Goal: Transaction & Acquisition: Purchase product/service

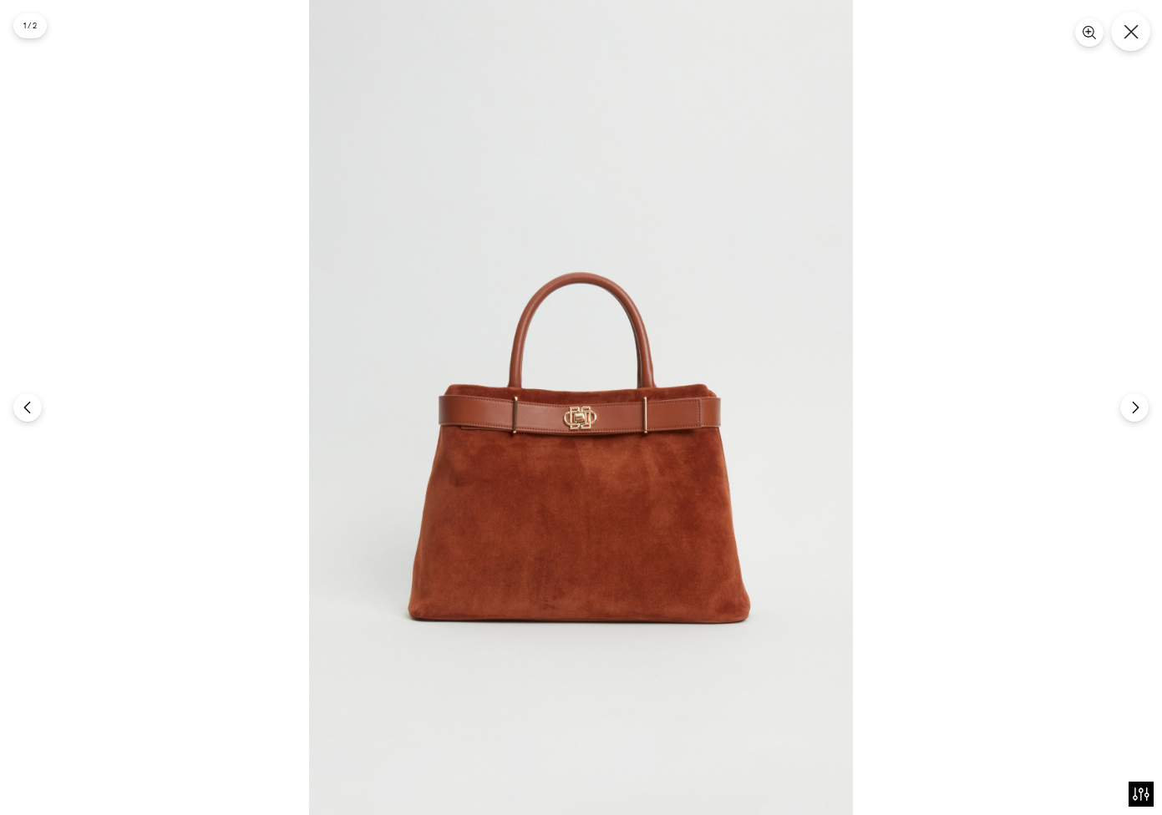
click at [1124, 34] on icon "Close" at bounding box center [1131, 31] width 15 height 15
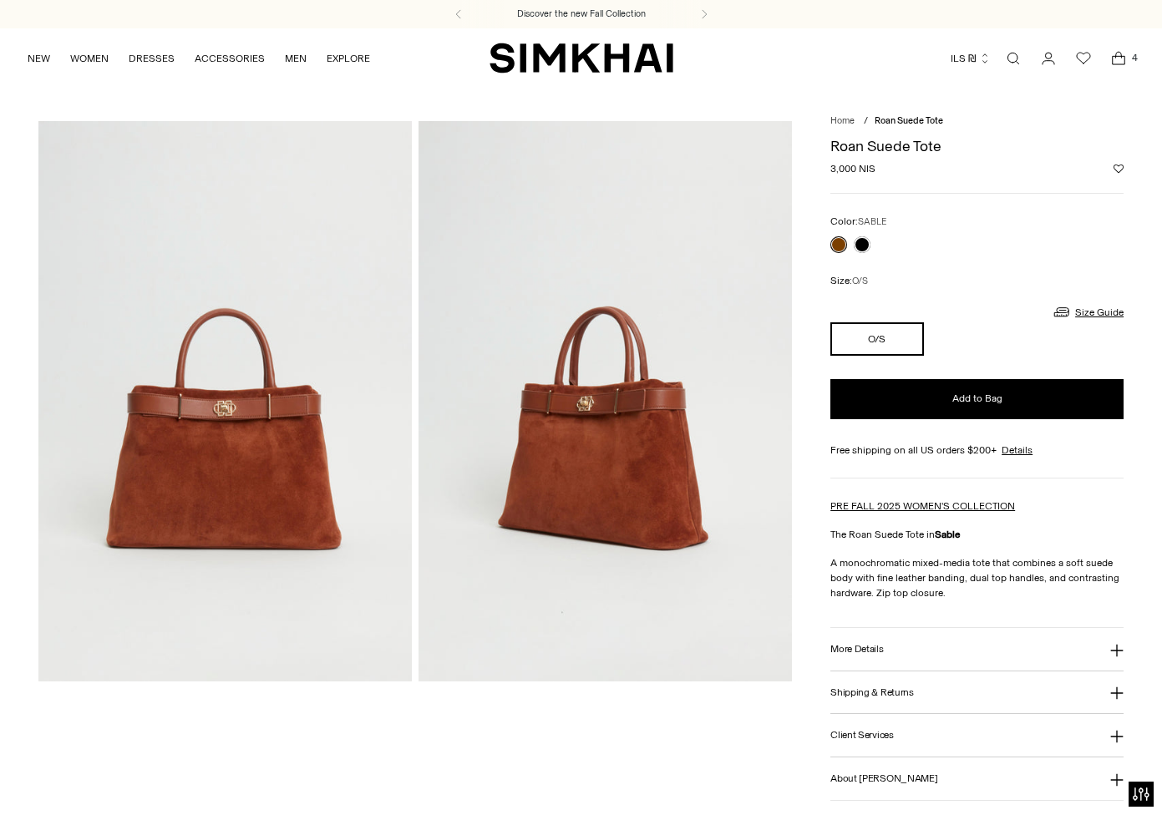
click at [1127, 59] on span "4" at bounding box center [1134, 57] width 15 height 15
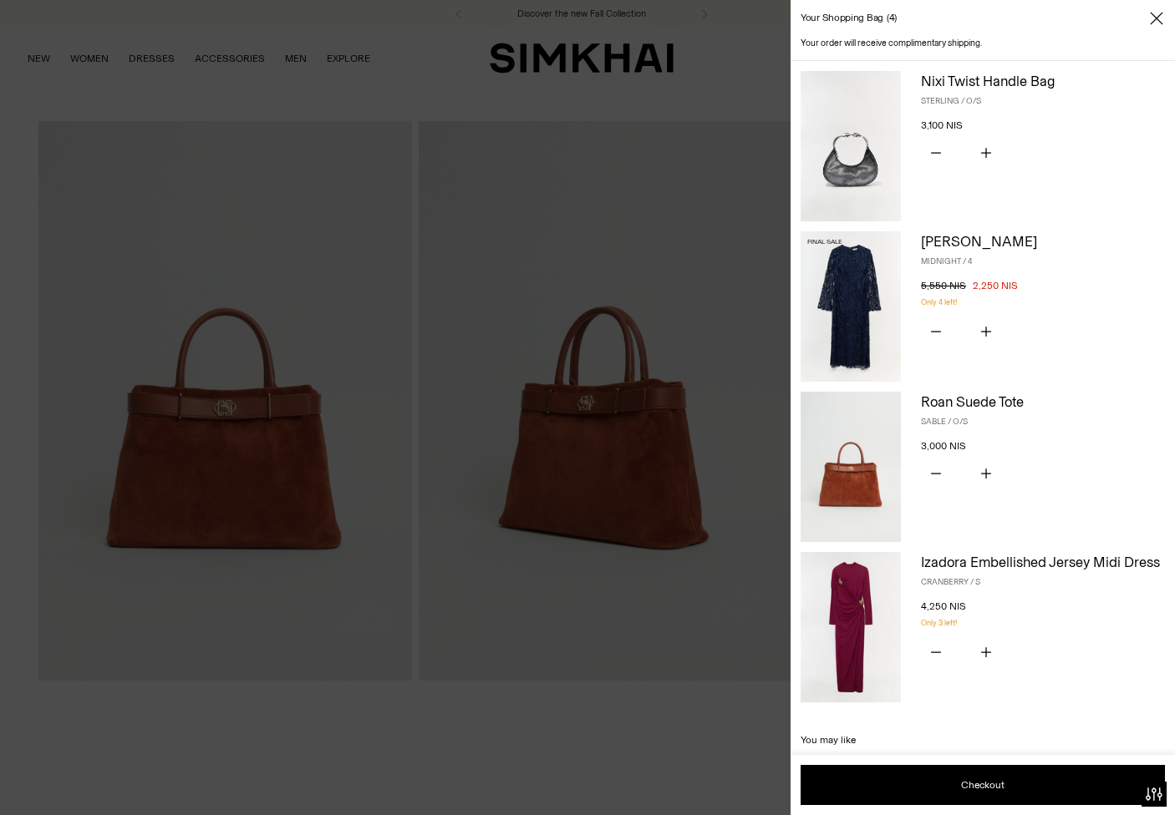
click at [867, 618] on img at bounding box center [850, 627] width 100 height 150
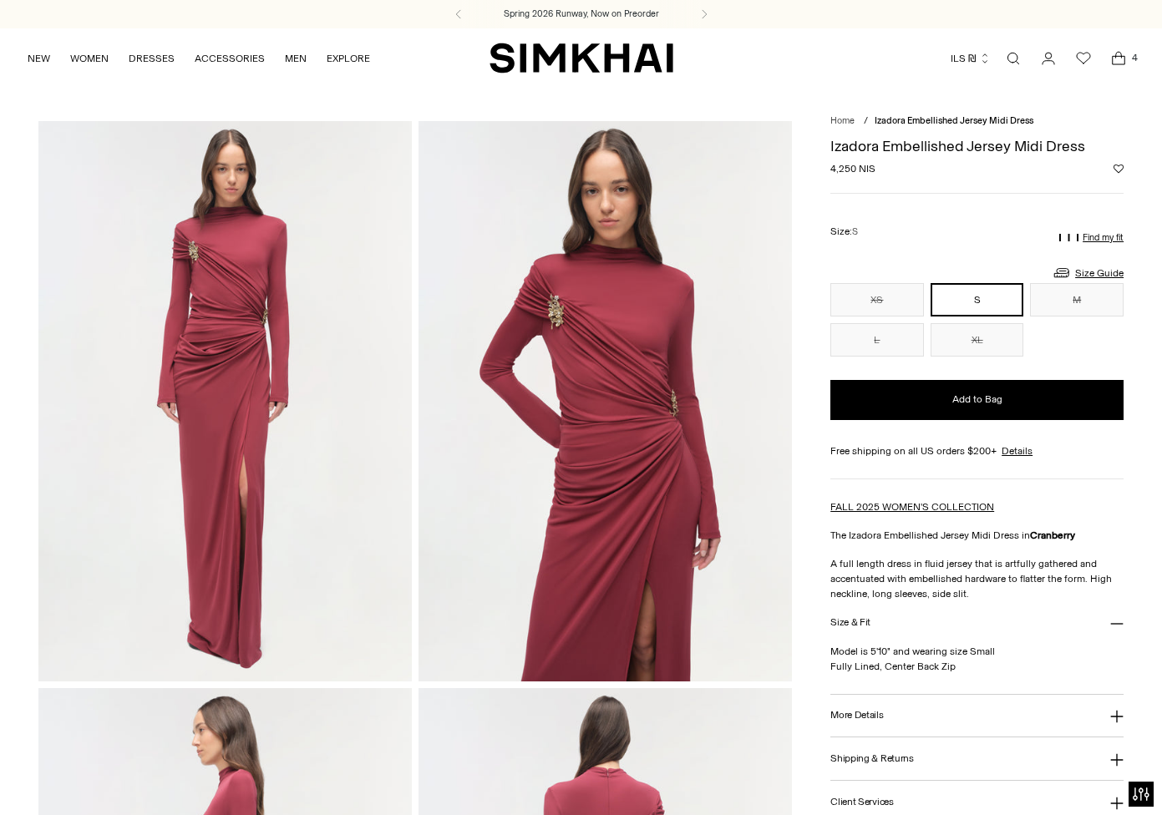
click at [1118, 58] on icon "Open cart modal" at bounding box center [1118, 58] width 23 height 17
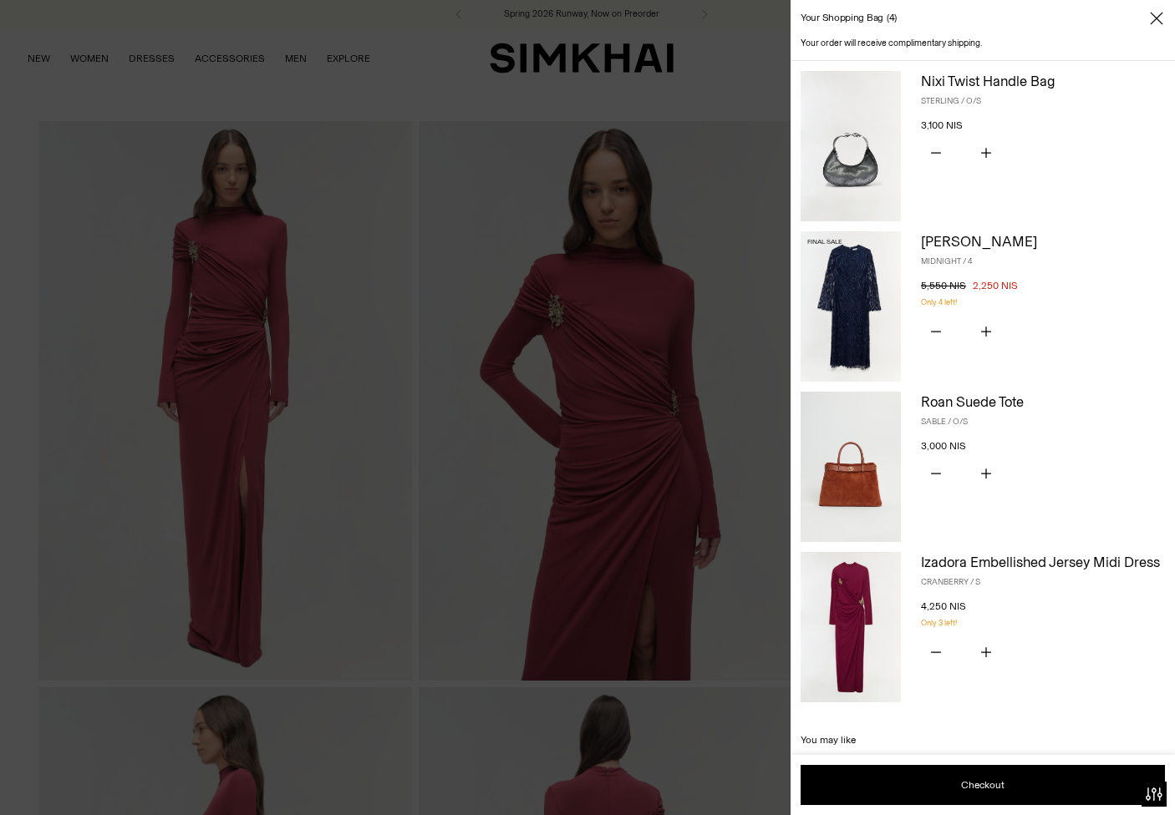
click at [873, 264] on img at bounding box center [850, 306] width 100 height 150
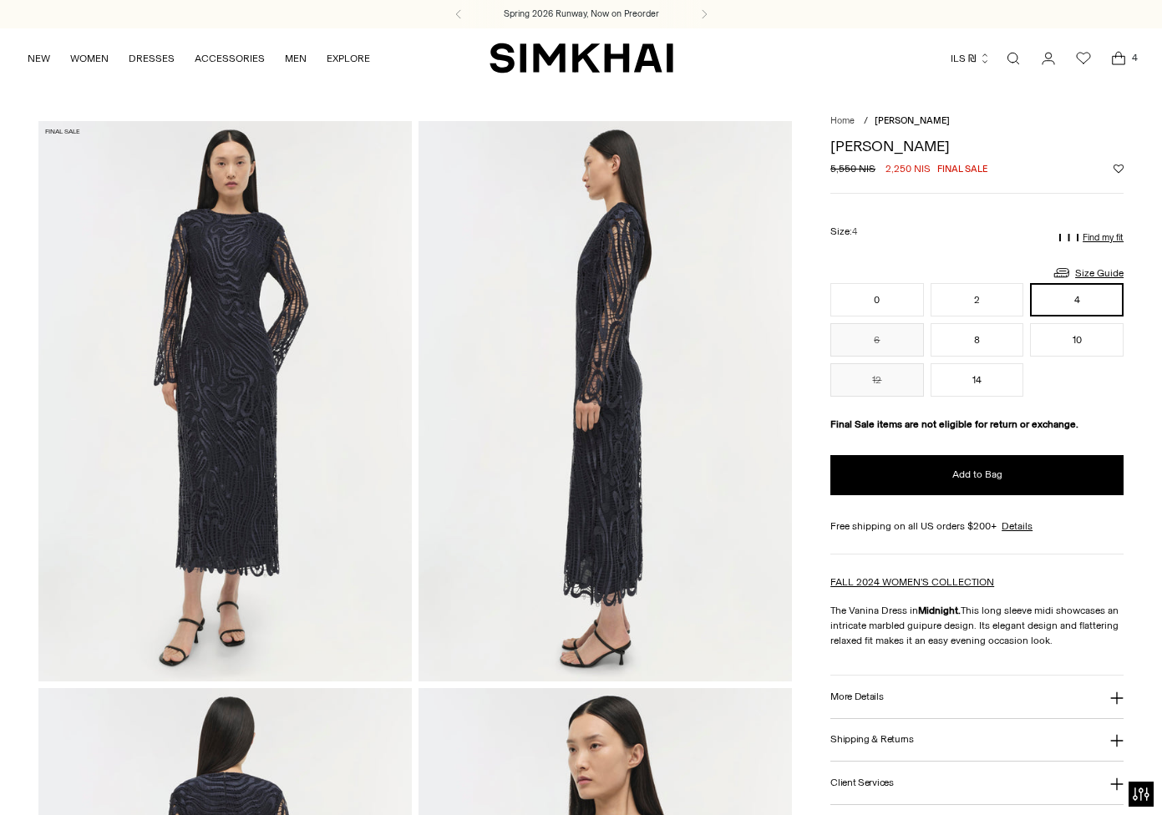
click at [1118, 58] on icon "Open cart modal" at bounding box center [1118, 58] width 23 height 17
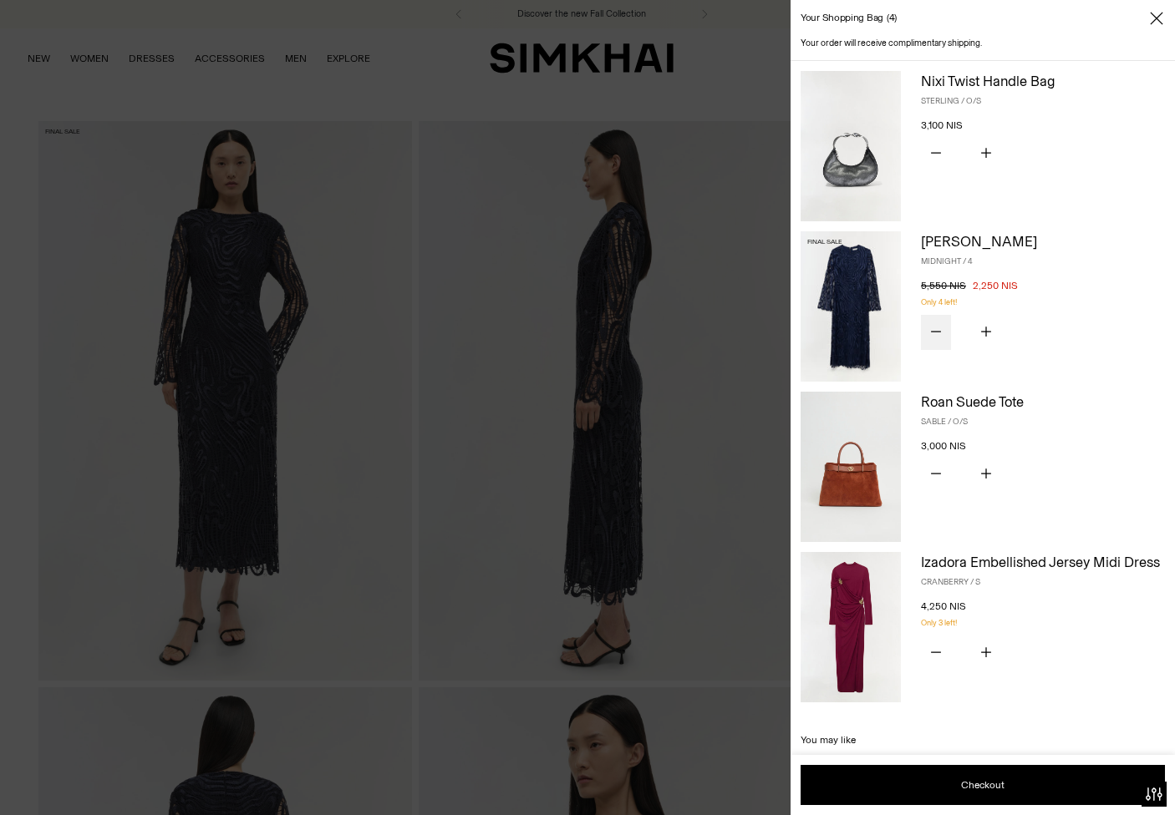
click at [938, 327] on icon "Subtract product quantity" at bounding box center [936, 332] width 10 height 10
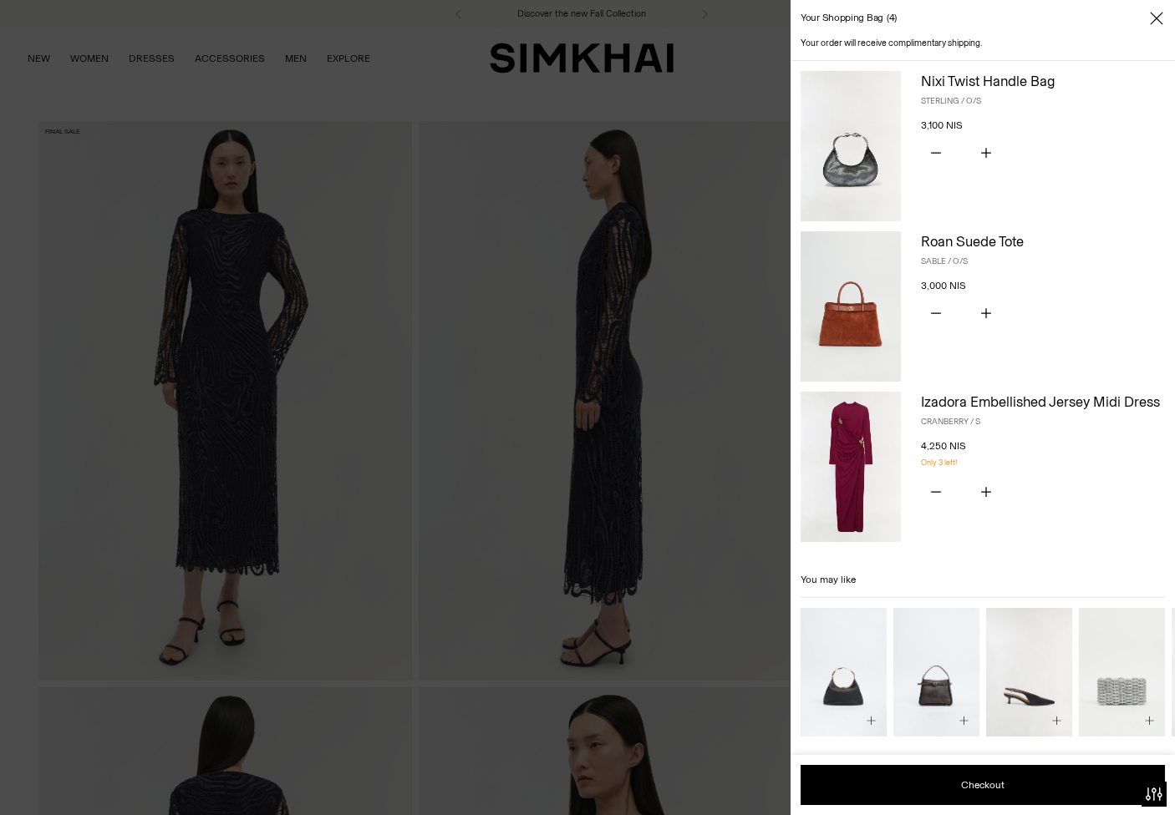
click at [1158, 17] on icon "Close" at bounding box center [1155, 18] width 13 height 13
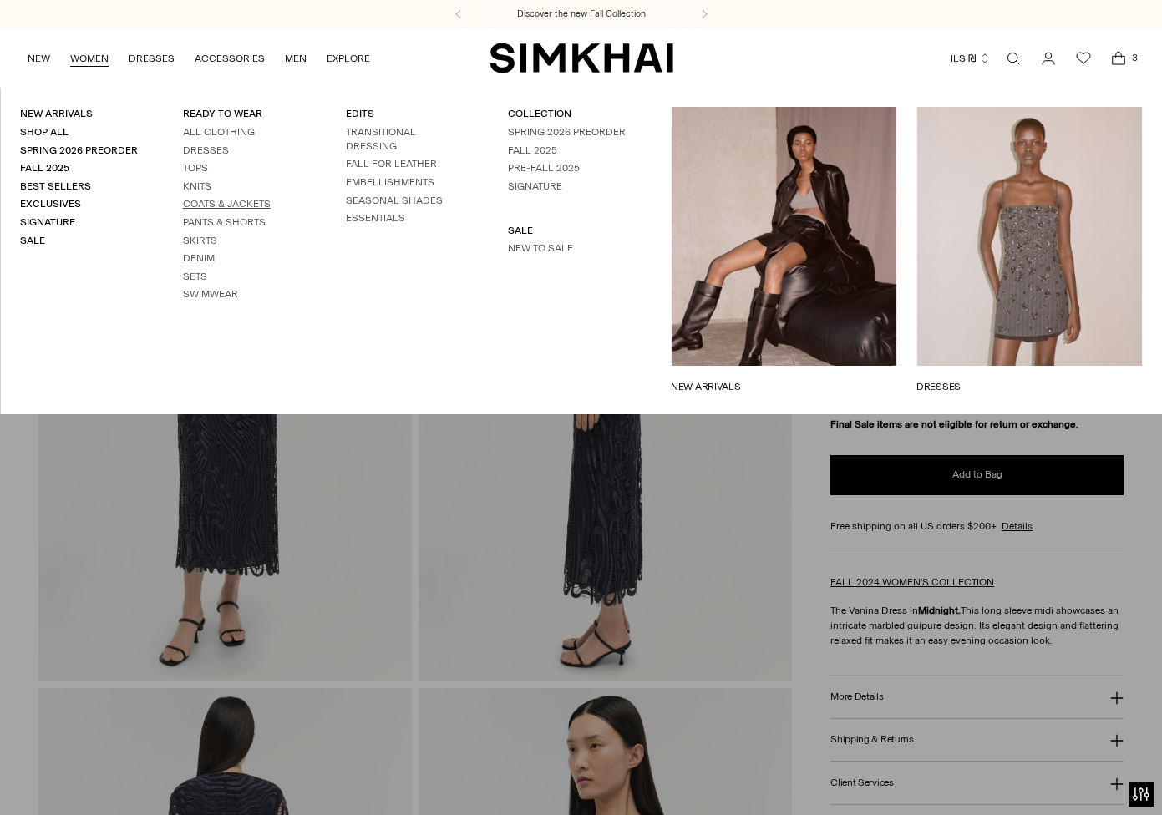
click at [220, 204] on link "Coats & Jackets" at bounding box center [227, 204] width 88 height 12
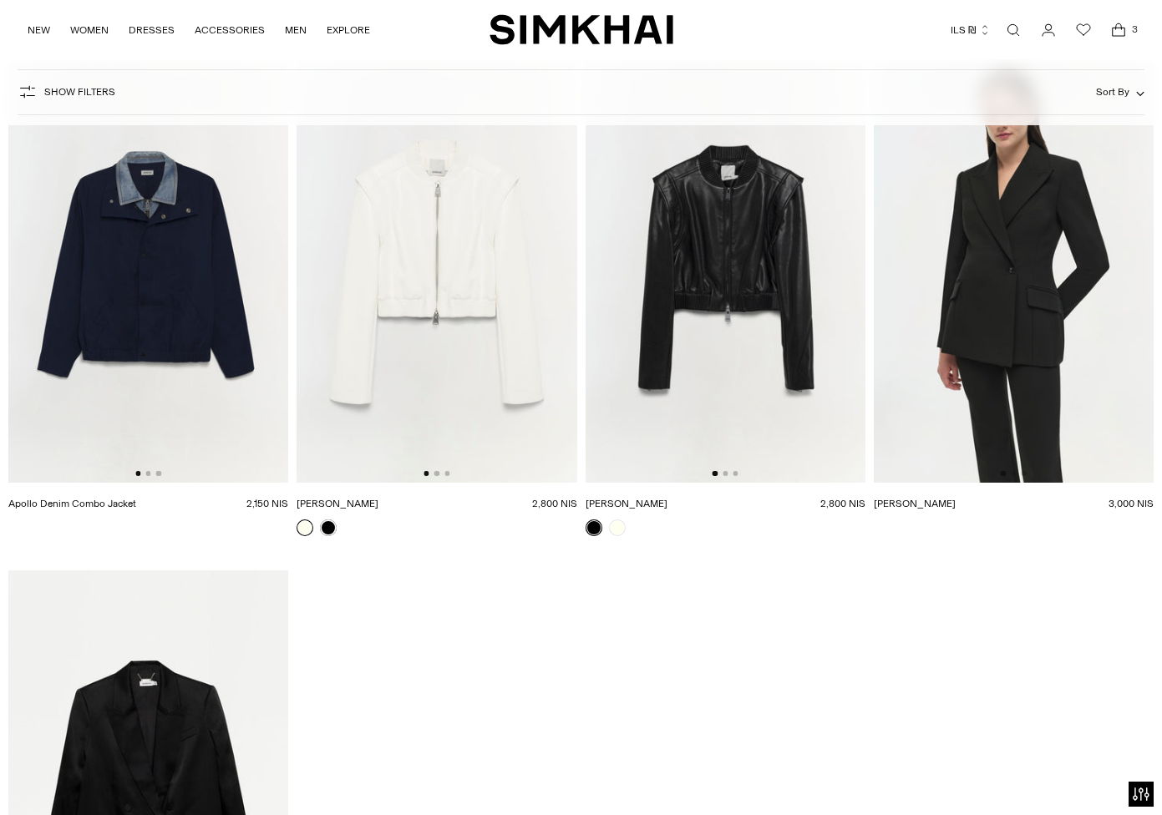
scroll to position [3169, 0]
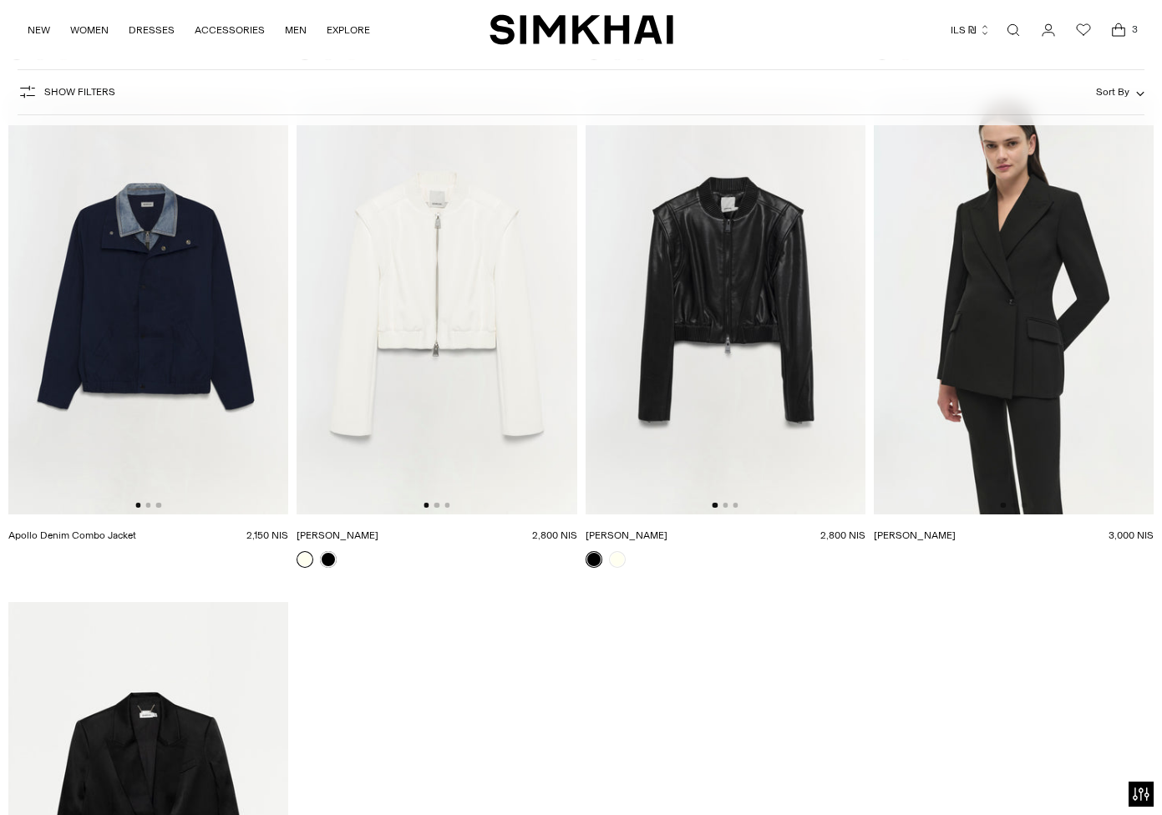
click at [749, 347] on img at bounding box center [726, 304] width 280 height 420
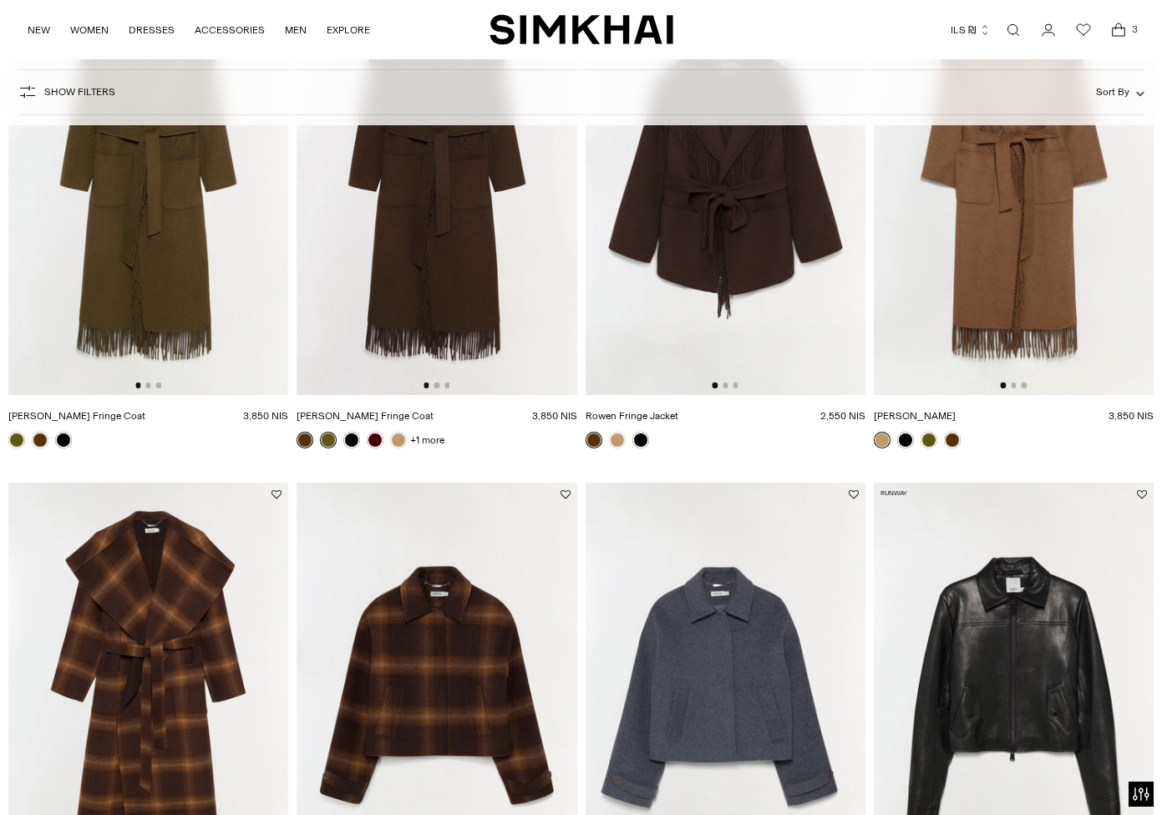
scroll to position [261, 0]
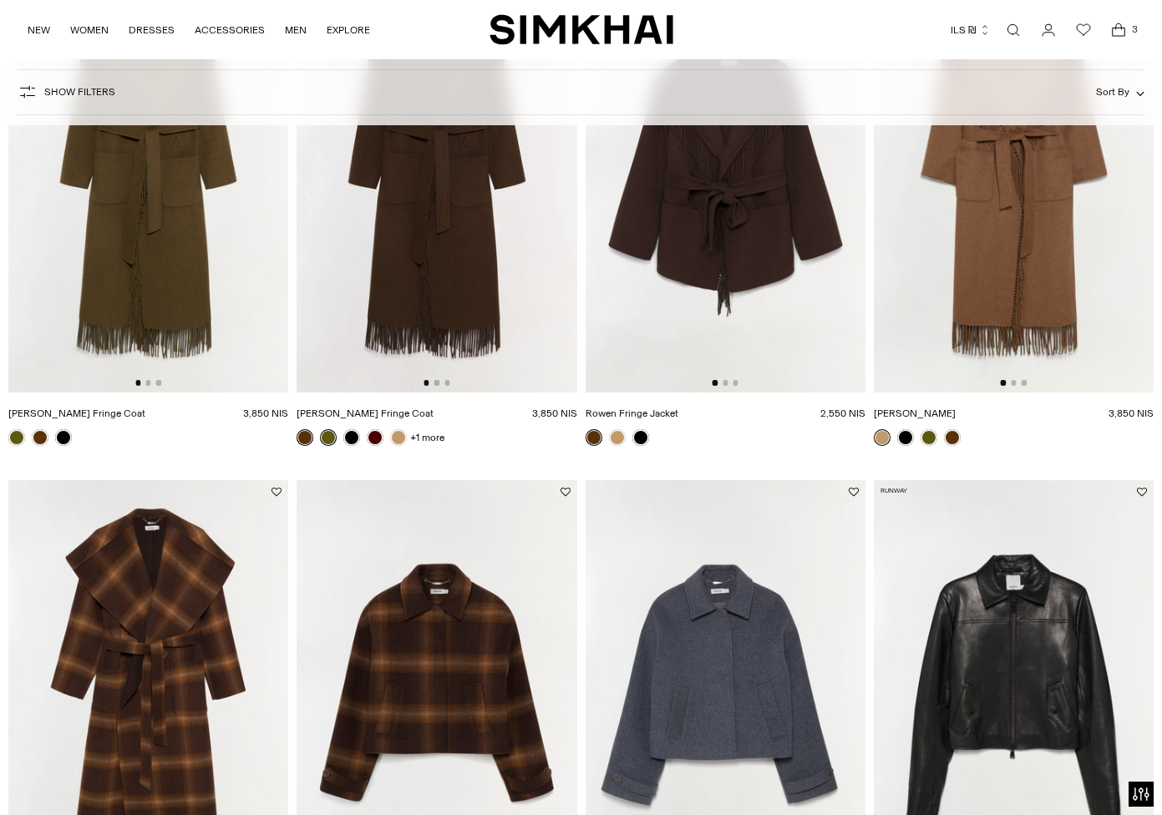
click at [998, 637] on img at bounding box center [1014, 690] width 280 height 420
